Goal: Information Seeking & Learning: Learn about a topic

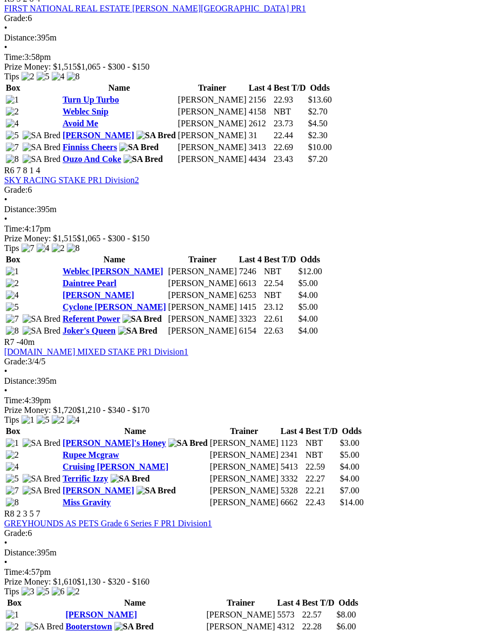
scroll to position [1185, 6]
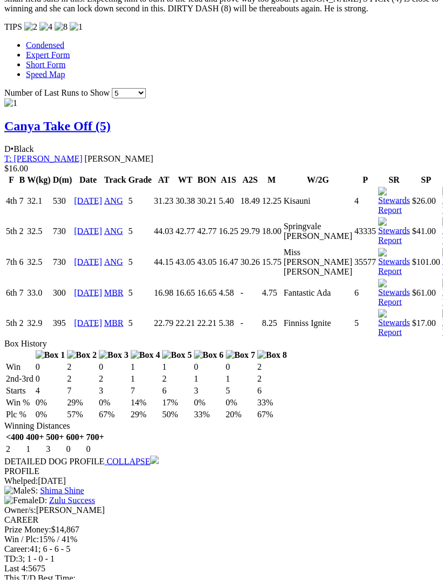
scroll to position [1062, 0]
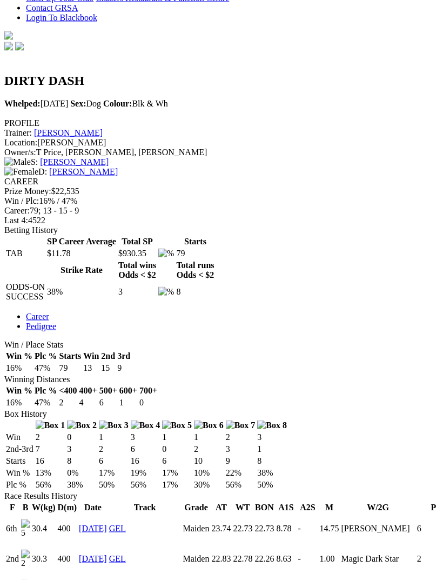
scroll to position [293, 0]
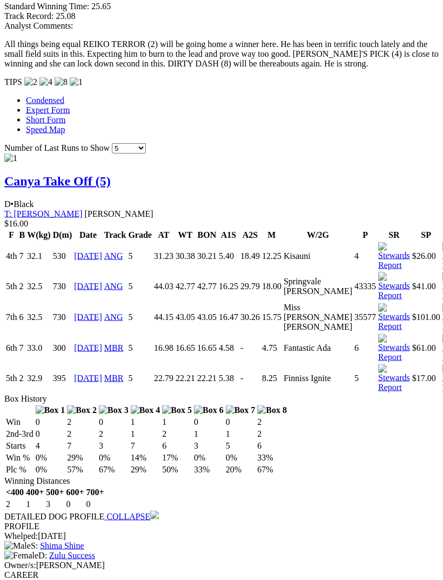
scroll to position [1036, 0]
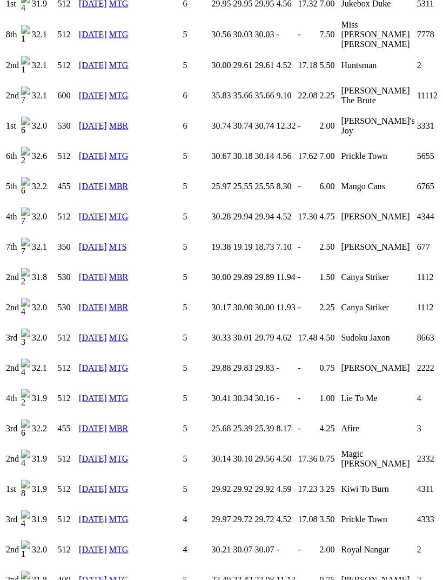
scroll to position [2551, 0]
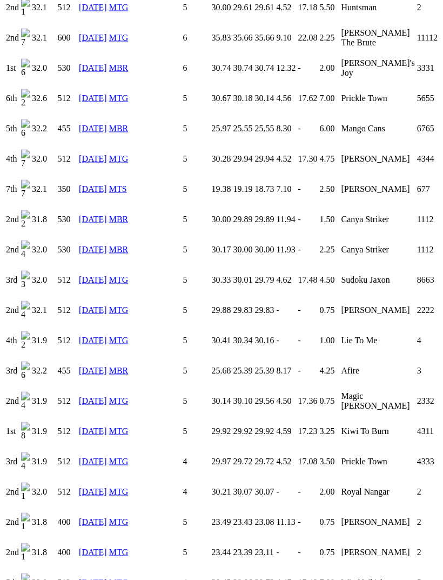
scroll to position [2595, 0]
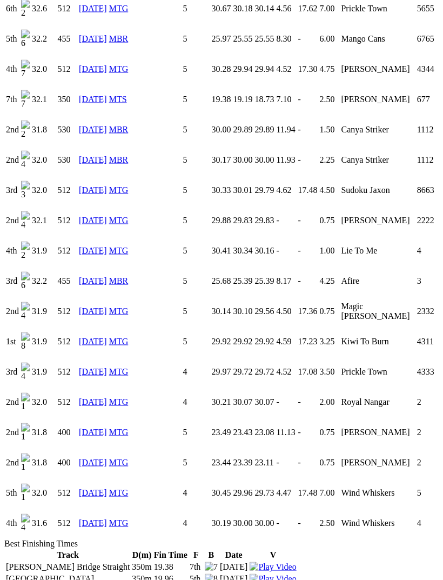
scroll to position [2685, 0]
click at [91, 275] on link "13 Jun 25" at bounding box center [93, 279] width 28 height 9
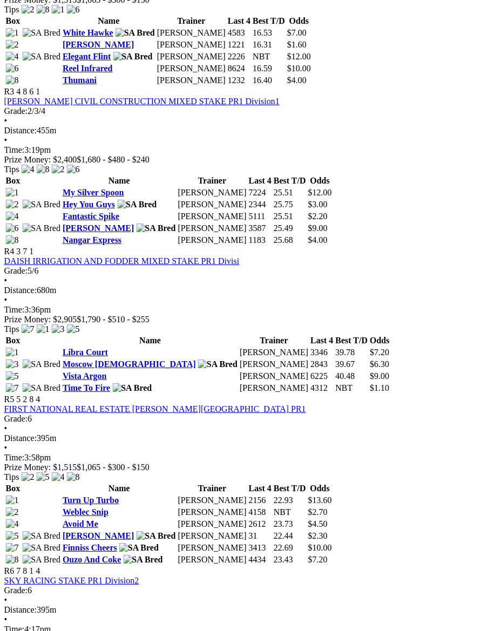
scroll to position [784, 3]
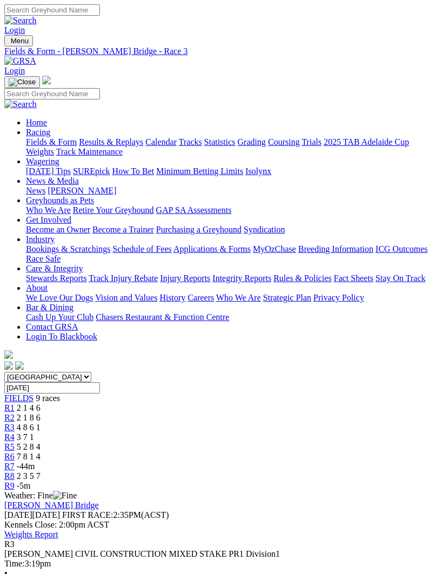
click at [15, 413] on span "R2" at bounding box center [9, 417] width 10 height 9
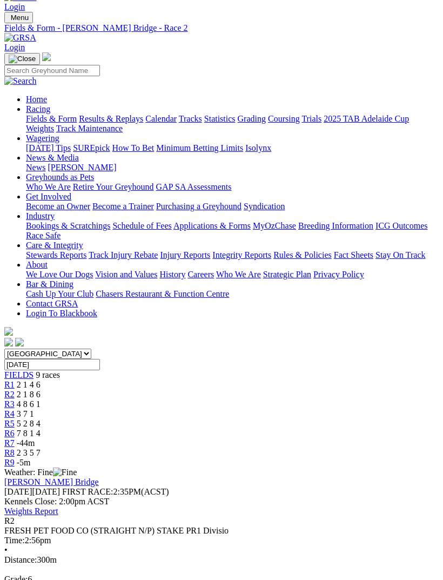
scroll to position [24, 0]
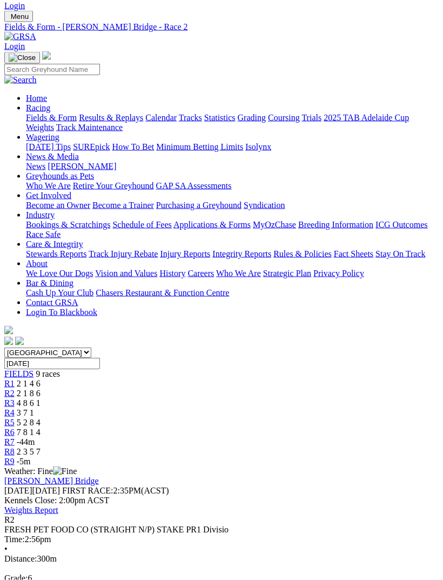
click at [15, 408] on span "R4" at bounding box center [9, 412] width 10 height 9
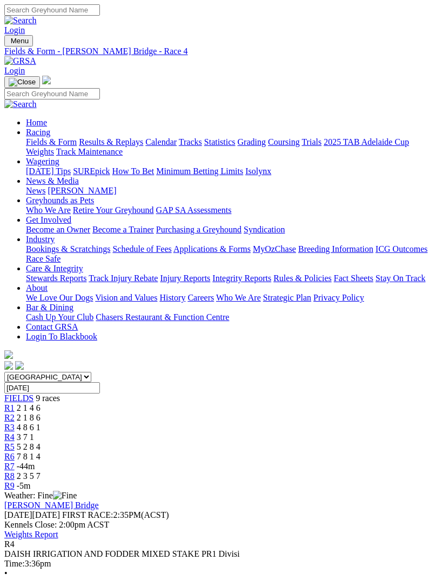
click at [15, 442] on span "R5" at bounding box center [9, 446] width 10 height 9
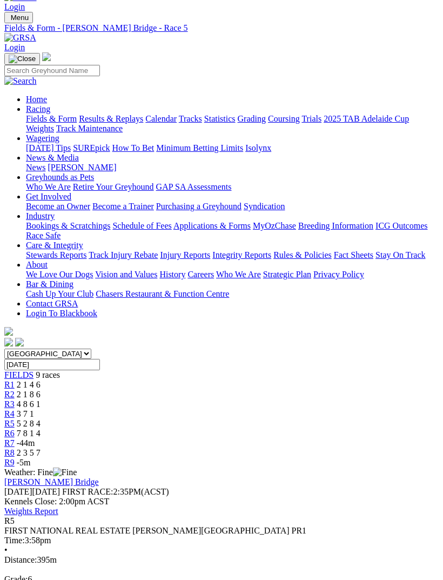
scroll to position [6, 0]
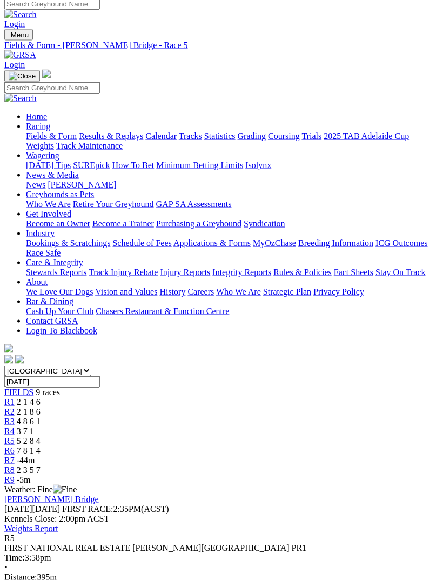
click at [15, 446] on span "R6" at bounding box center [9, 450] width 10 height 9
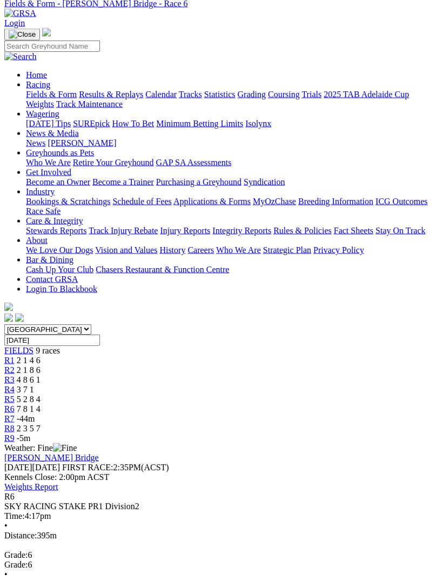
scroll to position [41, 0]
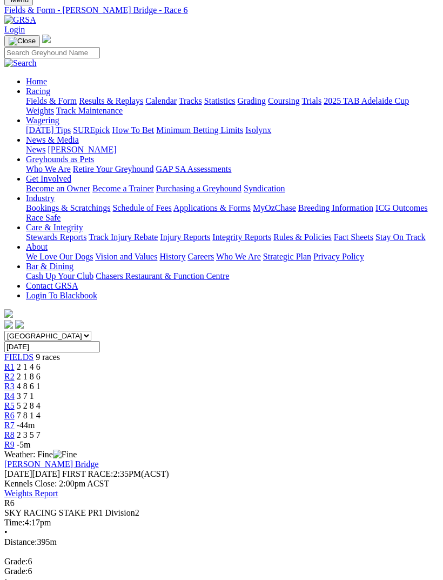
click at [294, 420] on div "R7 -44m" at bounding box center [221, 425] width 434 height 10
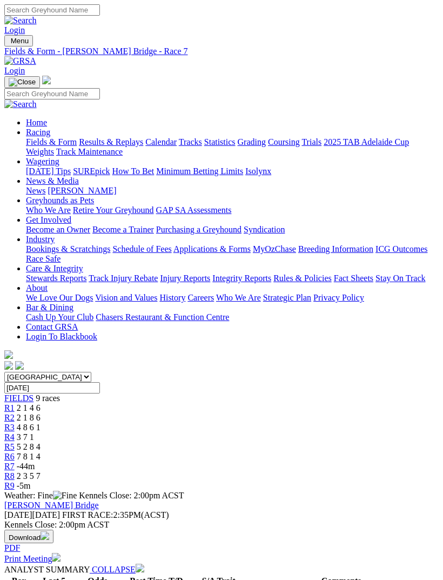
click at [328, 471] on div "R8 2 3 5 7" at bounding box center [221, 476] width 434 height 10
click at [15, 471] on link "R8" at bounding box center [9, 475] width 10 height 9
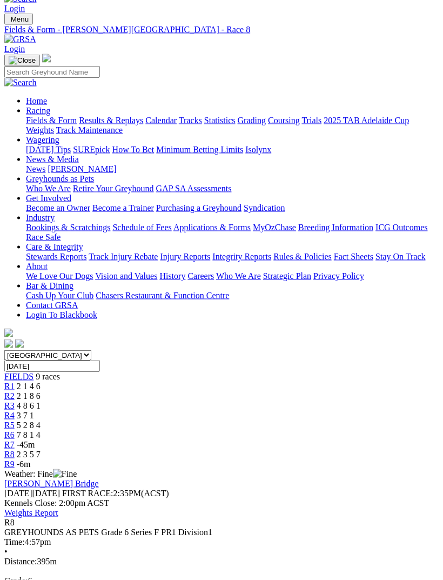
scroll to position [12, 0]
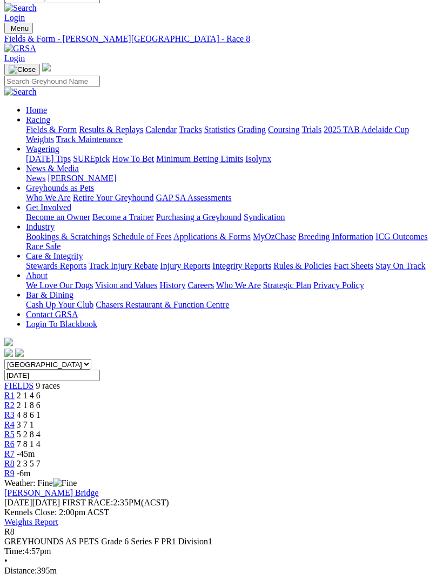
click at [31, 468] on span "-6m" at bounding box center [24, 472] width 14 height 9
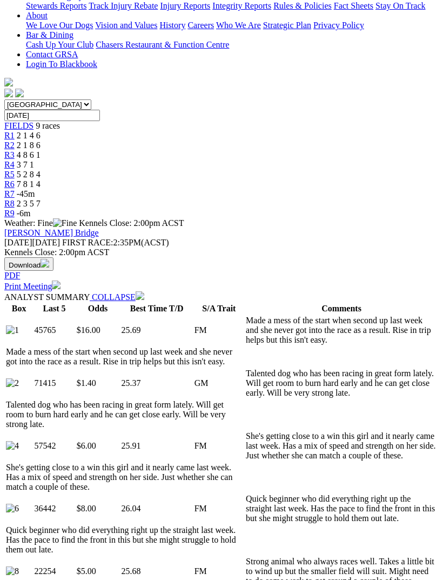
scroll to position [276, 0]
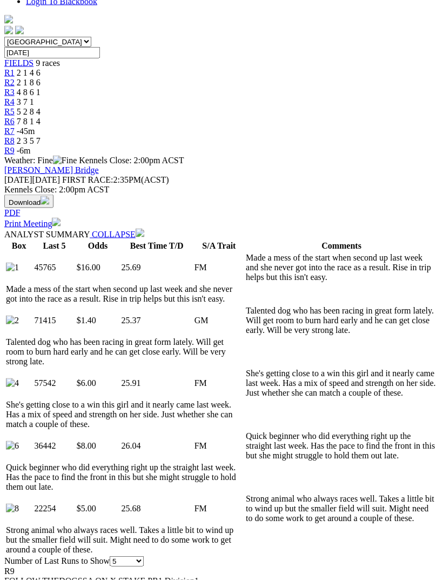
scroll to position [0, 0]
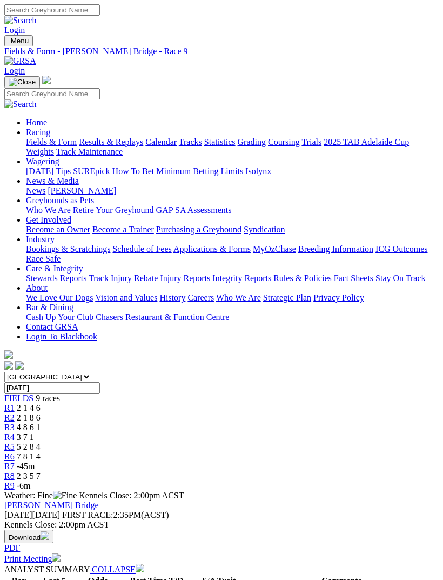
click at [15, 471] on span "R8" at bounding box center [9, 475] width 10 height 9
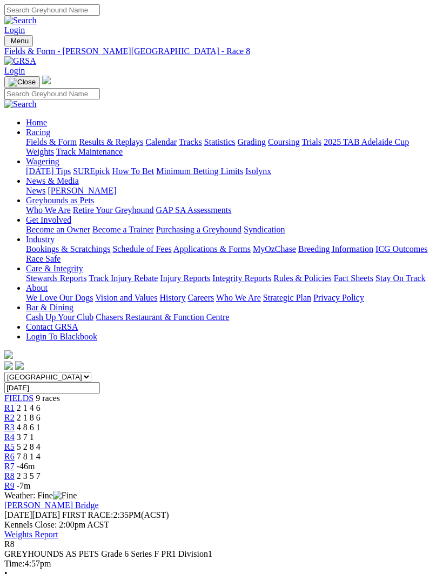
click at [15, 481] on link "R9" at bounding box center [9, 485] width 10 height 9
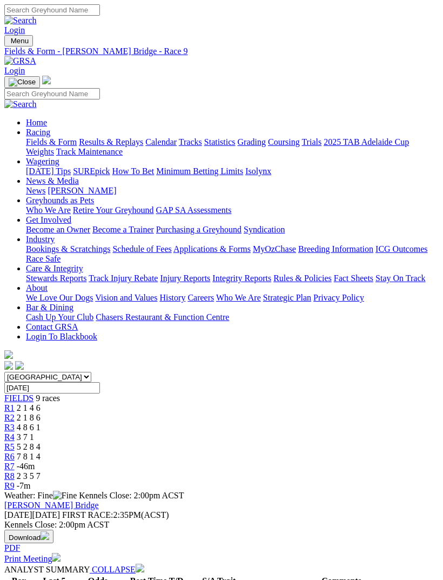
click at [41, 471] on span "2 3 5 7" at bounding box center [29, 475] width 24 height 9
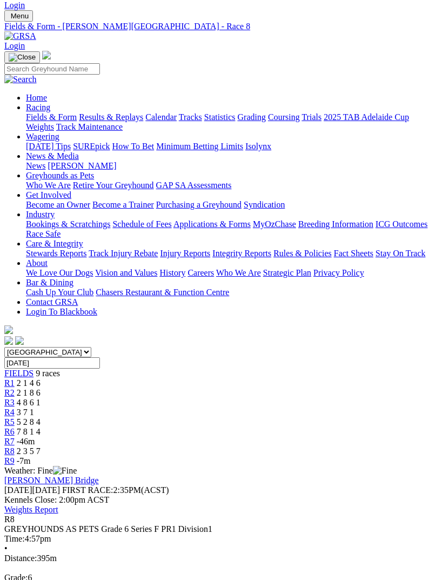
scroll to position [25, 0]
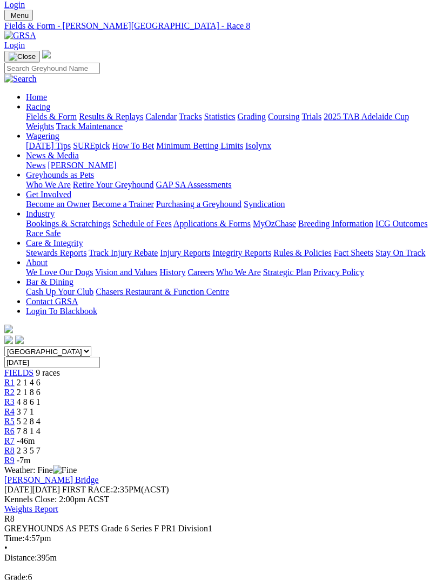
click at [15, 426] on span "R6" at bounding box center [9, 430] width 10 height 9
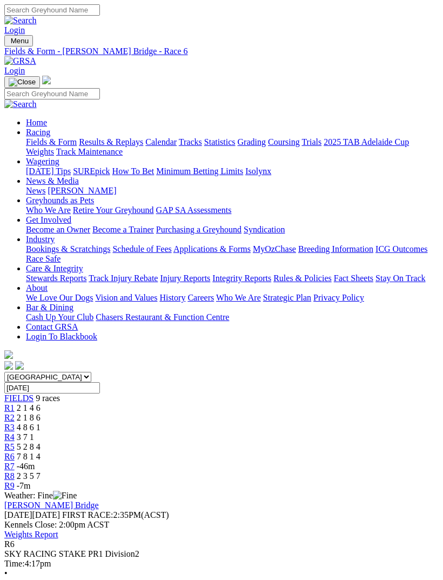
click at [35, 461] on span "-46m" at bounding box center [26, 465] width 18 height 9
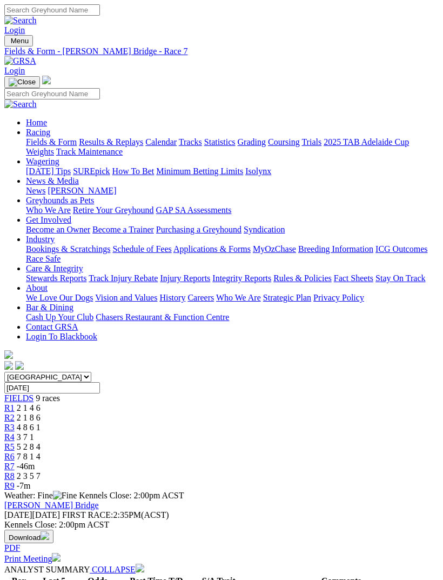
click at [15, 471] on span "R8" at bounding box center [9, 475] width 10 height 9
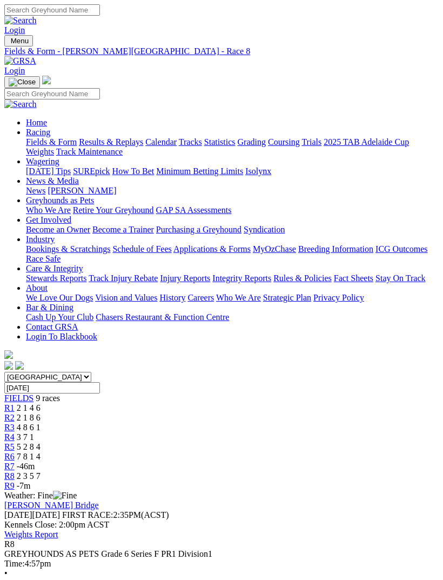
click at [15, 452] on span "R6" at bounding box center [9, 456] width 10 height 9
click at [15, 481] on span "R9" at bounding box center [9, 485] width 10 height 9
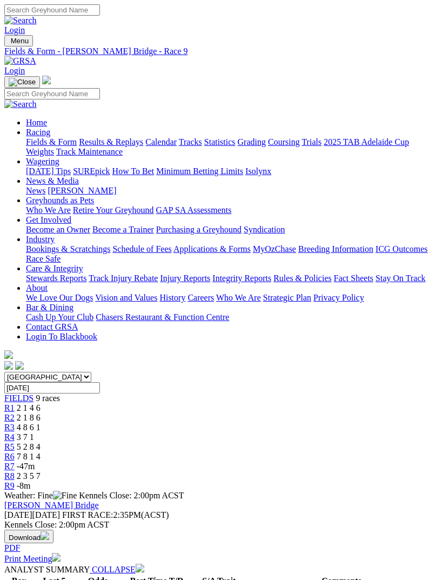
click at [15, 471] on span "R8" at bounding box center [9, 475] width 10 height 9
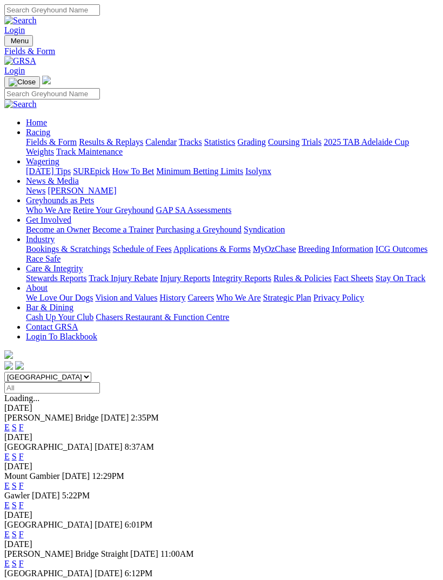
click at [24, 422] on link "F" at bounding box center [21, 426] width 5 height 9
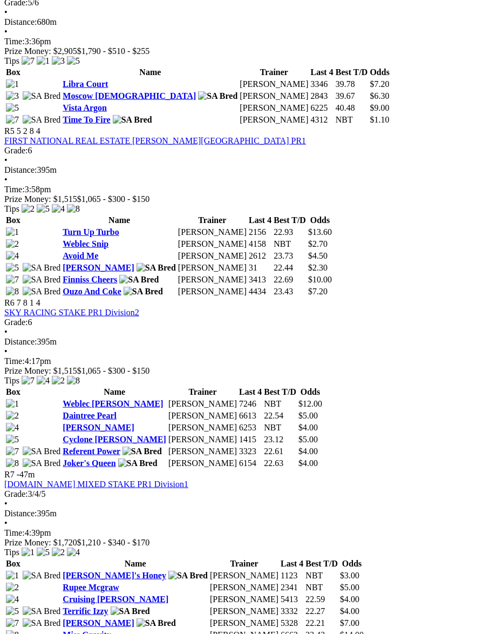
scroll to position [1146, 0]
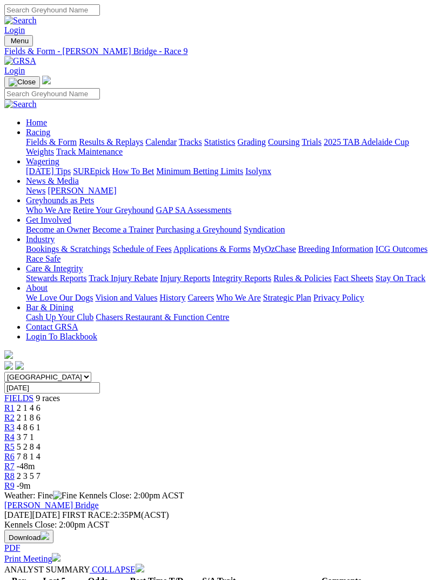
click at [15, 471] on span "R8" at bounding box center [9, 475] width 10 height 9
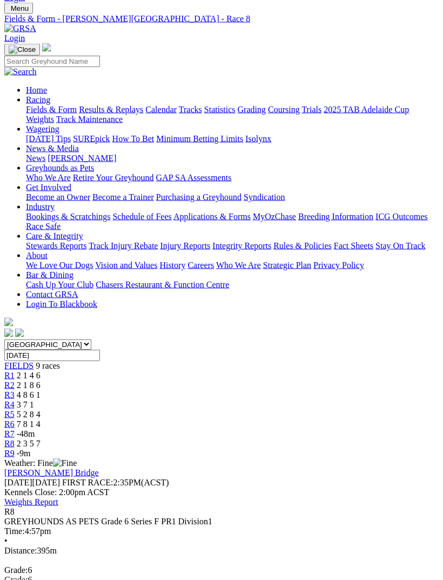
scroll to position [33, 0]
click at [15, 419] on span "R6" at bounding box center [9, 423] width 10 height 9
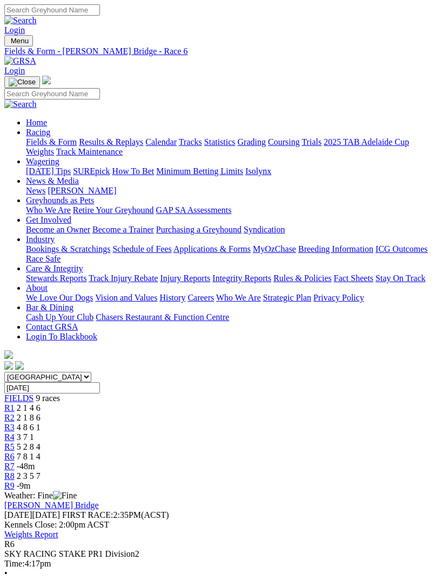
click at [15, 481] on span "R9" at bounding box center [9, 485] width 10 height 9
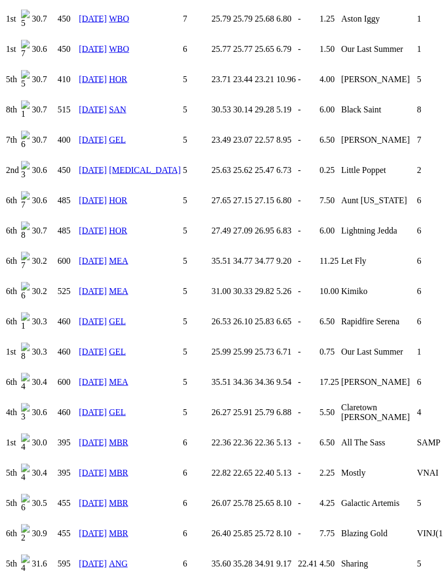
scroll to position [1118, 0]
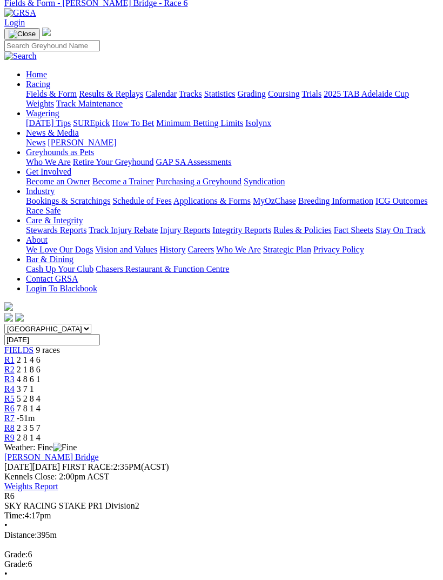
scroll to position [43, 0]
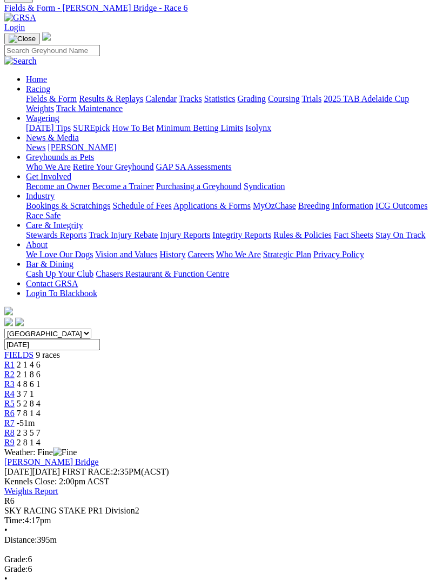
click at [15, 399] on span "R5" at bounding box center [9, 403] width 10 height 9
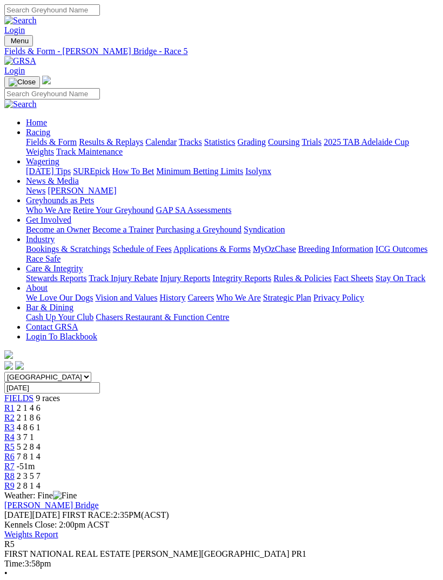
click at [15, 452] on span "R6" at bounding box center [9, 456] width 10 height 9
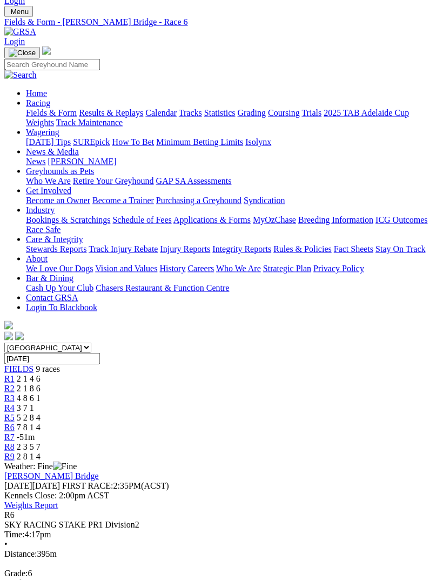
scroll to position [30, 0]
click at [15, 432] on link "R7" at bounding box center [9, 436] width 10 height 9
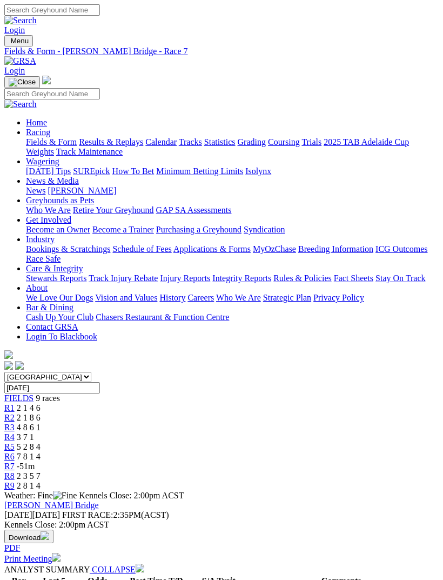
click at [15, 432] on link "R4" at bounding box center [9, 436] width 10 height 9
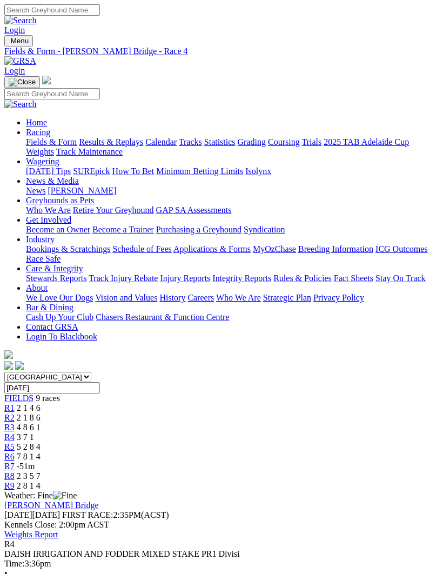
click at [15, 442] on span "R5" at bounding box center [9, 446] width 10 height 9
click at [34, 432] on span "3 7 1" at bounding box center [25, 436] width 17 height 9
click at [15, 422] on span "R3" at bounding box center [9, 426] width 10 height 9
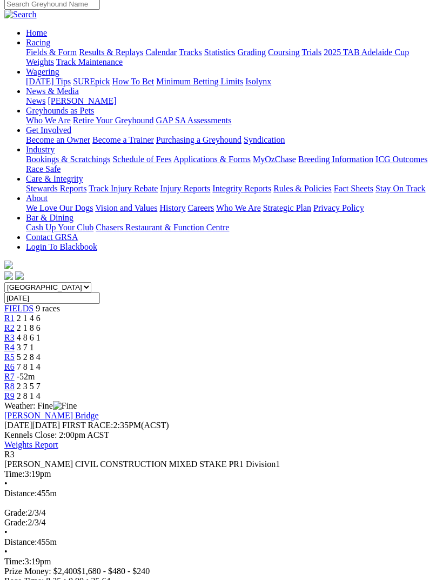
scroll to position [88, 0]
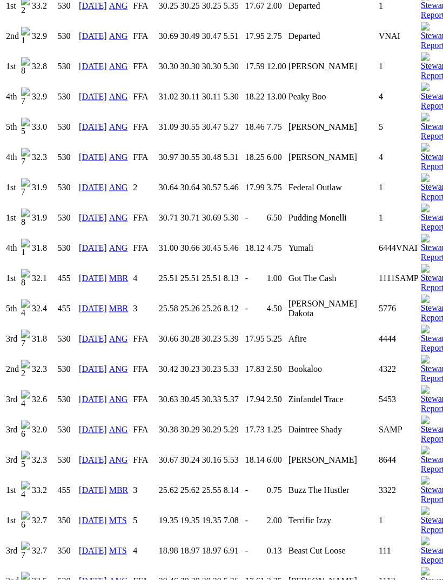
scroll to position [2236, 0]
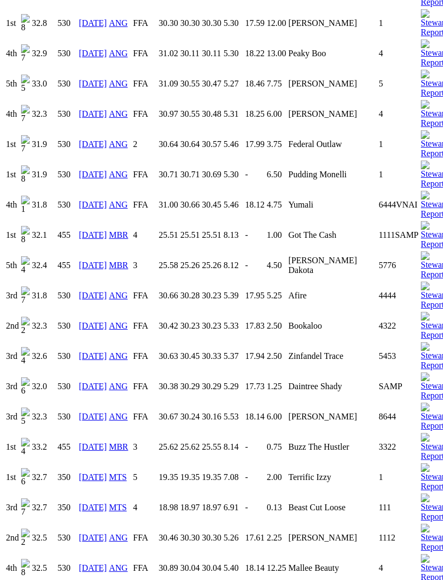
scroll to position [2283, 0]
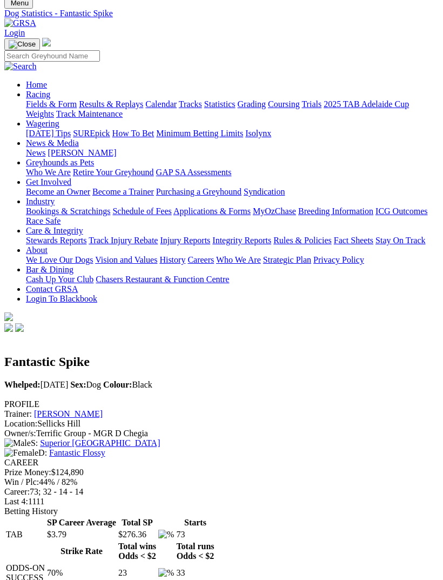
scroll to position [0, 0]
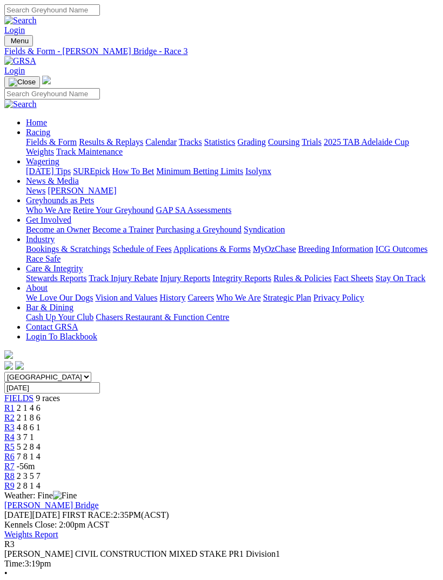
scroll to position [58, 0]
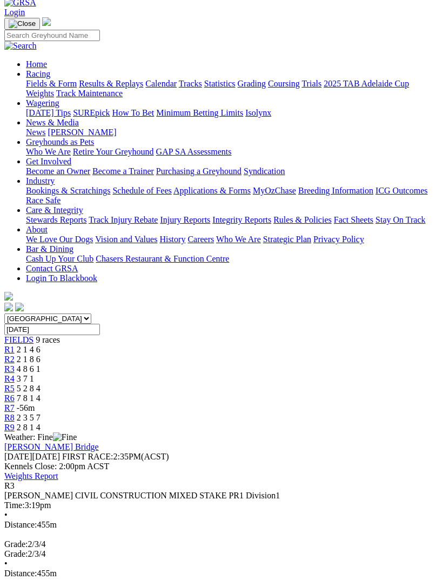
click at [15, 422] on span "R9" at bounding box center [9, 426] width 10 height 9
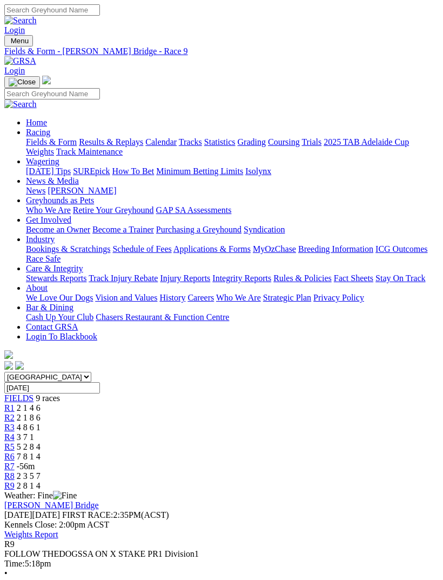
click at [41, 442] on span "5 2 8 4" at bounding box center [29, 446] width 24 height 9
click at [15, 422] on span "R3" at bounding box center [9, 426] width 10 height 9
click at [15, 471] on span "R8" at bounding box center [9, 475] width 10 height 9
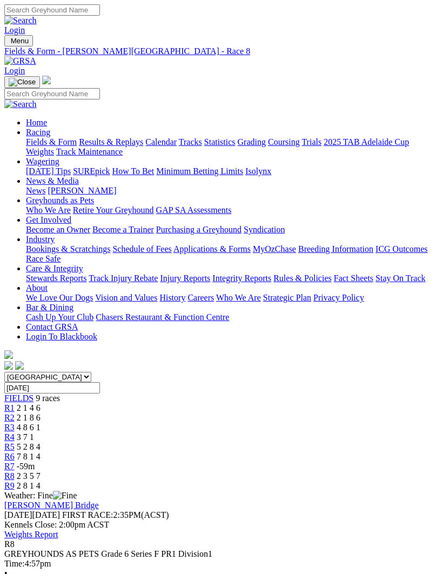
click at [15, 481] on span "R9" at bounding box center [9, 485] width 10 height 9
